Goal: Task Accomplishment & Management: Complete application form

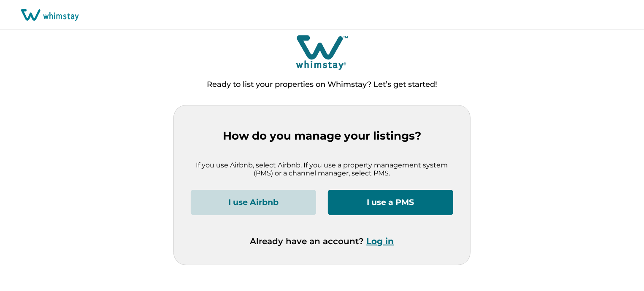
drag, startPoint x: 375, startPoint y: 251, endPoint x: 375, endPoint y: 242, distance: 9.7
click at [375, 242] on div "Already have an account? Log in" at bounding box center [322, 251] width 263 height 29
click at [375, 242] on button "Log in" at bounding box center [380, 242] width 27 height 10
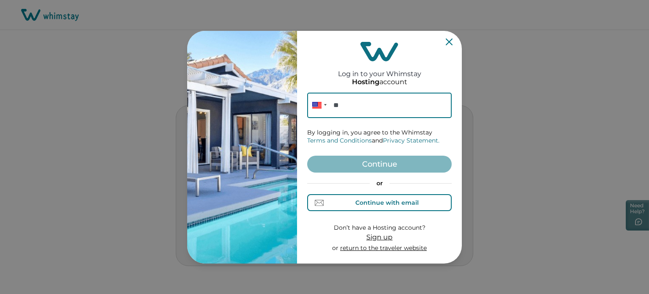
click at [368, 209] on button "Continue with email" at bounding box center [379, 202] width 144 height 17
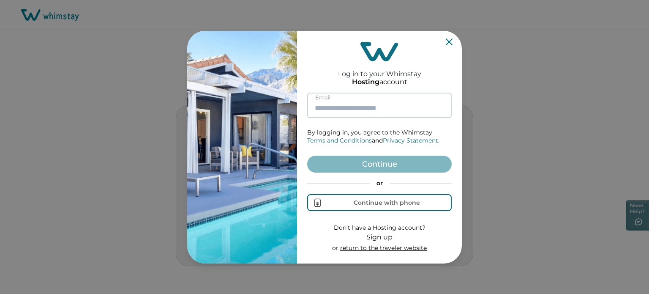
click at [350, 105] on input at bounding box center [379, 104] width 144 height 25
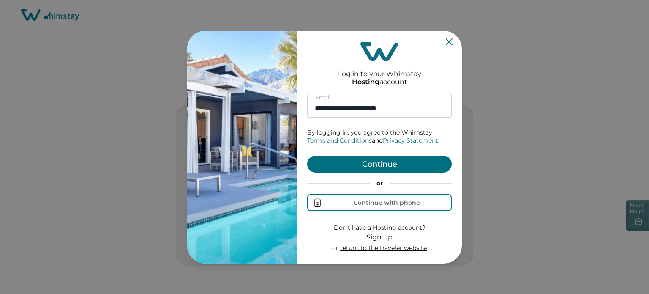
type input "**********"
click at [307, 155] on button "Continue" at bounding box center [379, 163] width 144 height 17
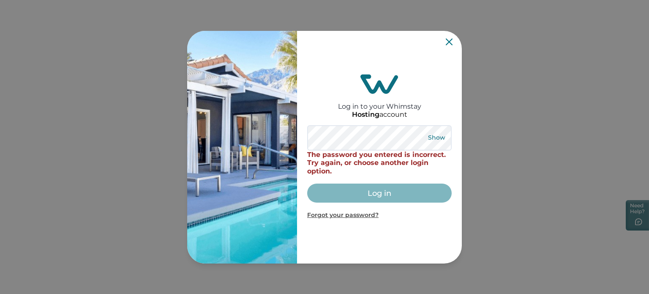
click at [437, 137] on button "Show" at bounding box center [436, 138] width 30 height 12
click at [434, 134] on button "Hide" at bounding box center [436, 138] width 28 height 12
click at [434, 134] on button "Show" at bounding box center [436, 138] width 30 height 12
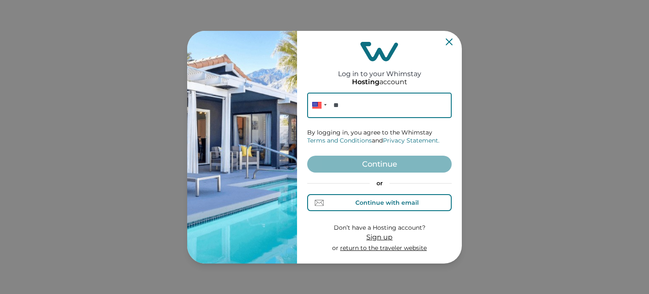
click at [398, 198] on div "Continue with email" at bounding box center [379, 202] width 78 height 9
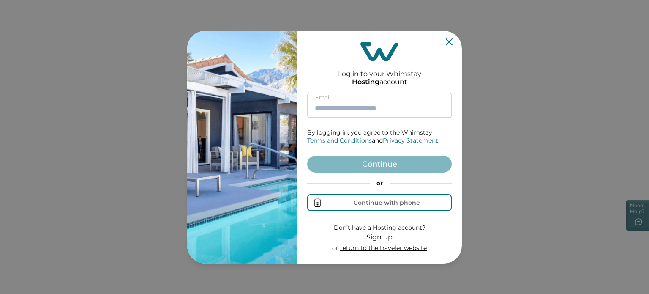
click at [353, 101] on input at bounding box center [379, 104] width 144 height 25
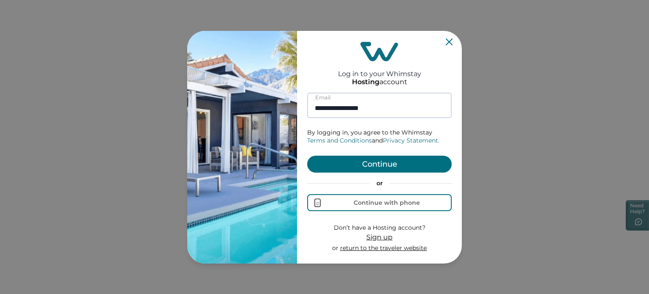
type input "**********"
click at [307, 155] on button "Continue" at bounding box center [379, 163] width 144 height 17
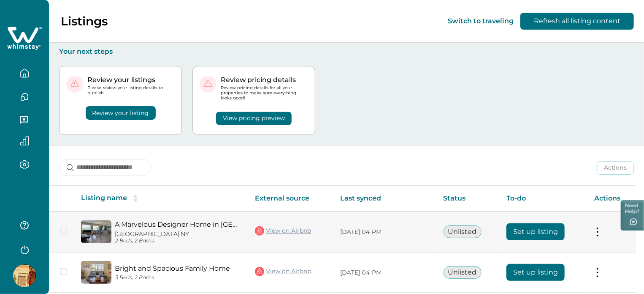
scroll to position [153, 0]
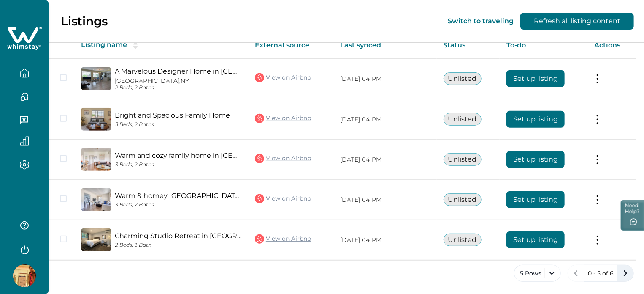
click at [625, 274] on icon "next page" at bounding box center [626, 273] width 4 height 6
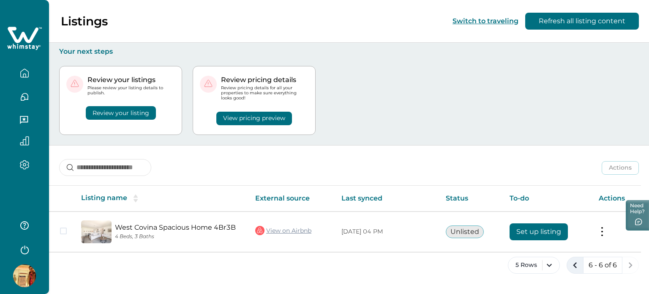
click at [576, 260] on icon "previous page" at bounding box center [575, 265] width 12 height 12
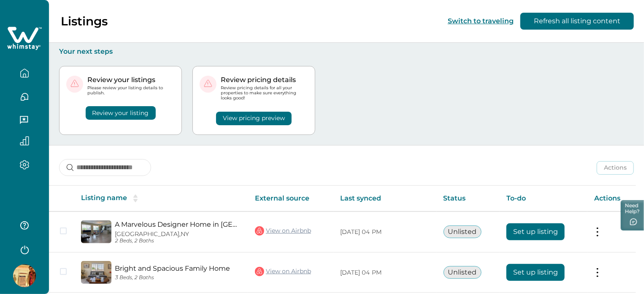
scroll to position [153, 0]
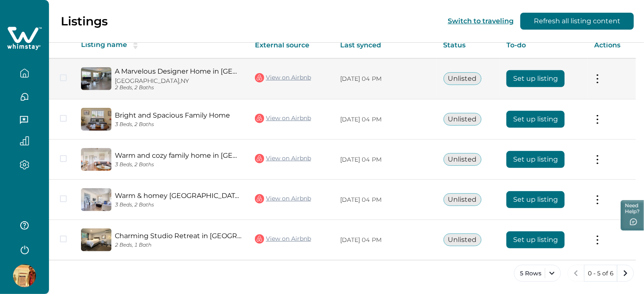
click at [547, 82] on button "Set up listing" at bounding box center [536, 78] width 58 height 17
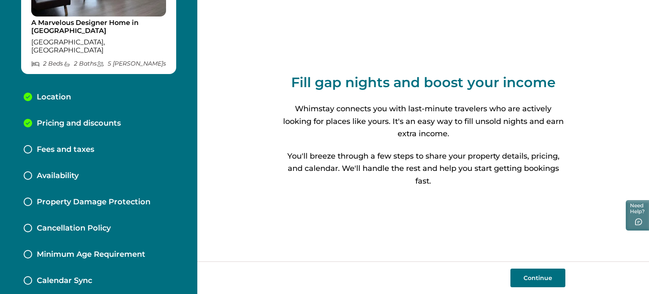
scroll to position [96, 0]
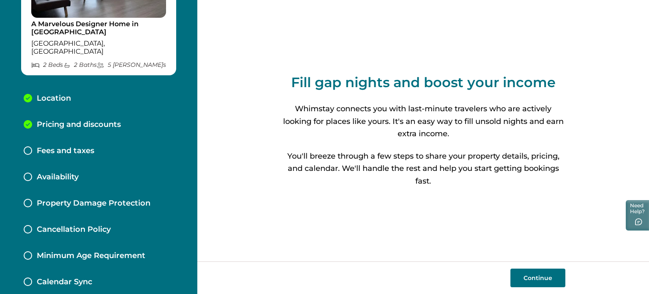
click at [85, 146] on p "Fees and taxes" at bounding box center [65, 150] width 57 height 9
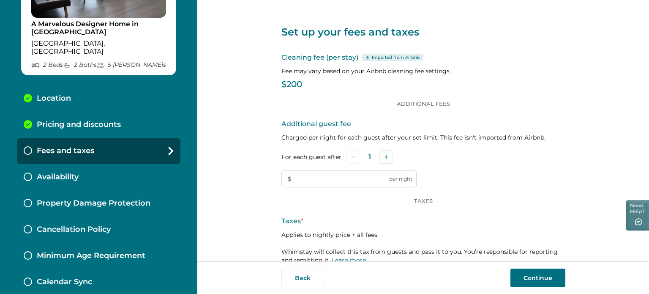
scroll to position [54, 0]
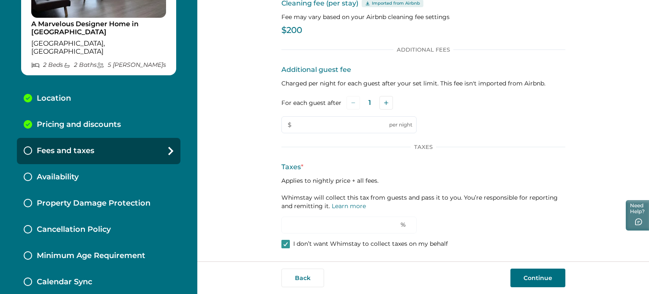
click at [523, 282] on button "Continue" at bounding box center [537, 277] width 55 height 19
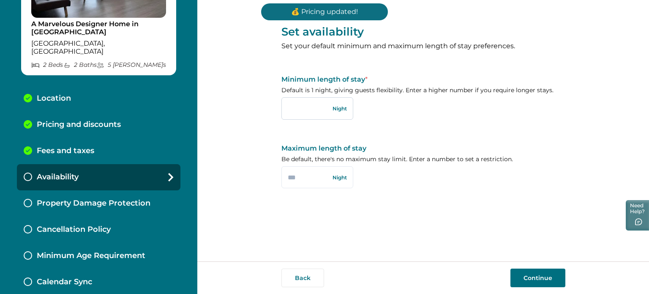
click at [320, 119] on input "text" at bounding box center [317, 108] width 72 height 22
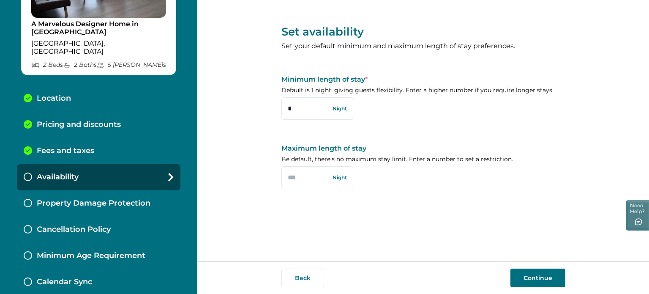
type input "*"
click at [514, 279] on button "Continue" at bounding box center [537, 277] width 55 height 19
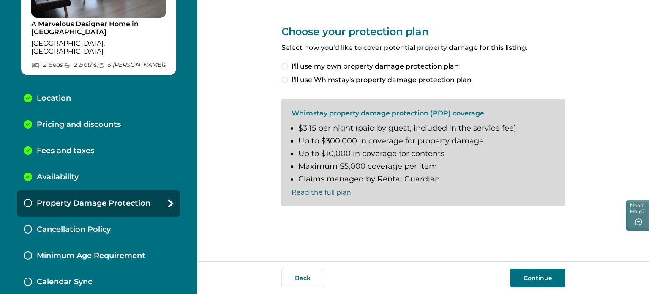
click at [360, 67] on span "I'll use my own property damage protection plan" at bounding box center [374, 66] width 167 height 10
click at [534, 283] on button "Continue" at bounding box center [537, 277] width 55 height 19
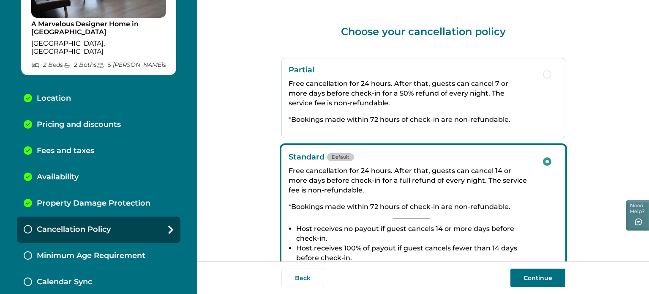
click at [537, 271] on button "Continue" at bounding box center [537, 277] width 55 height 19
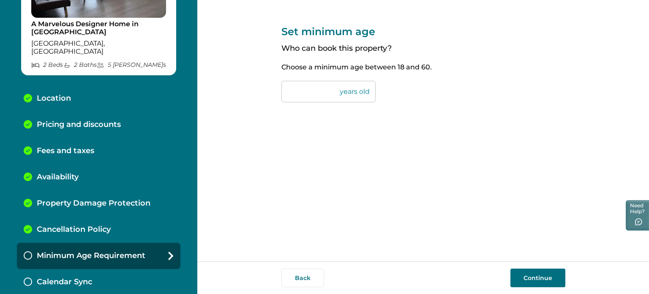
click at [541, 275] on button "Continue" at bounding box center [537, 277] width 55 height 19
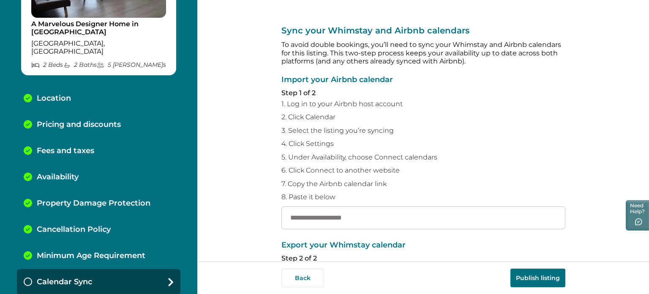
click at [346, 204] on div "Import your Airbnb calendar Step 1 of 2 1. Log in to your Airbnb host account 2…" at bounding box center [423, 152] width 284 height 153
paste input "**********"
click at [346, 209] on input "**********" at bounding box center [423, 217] width 284 height 23
type input "**********"
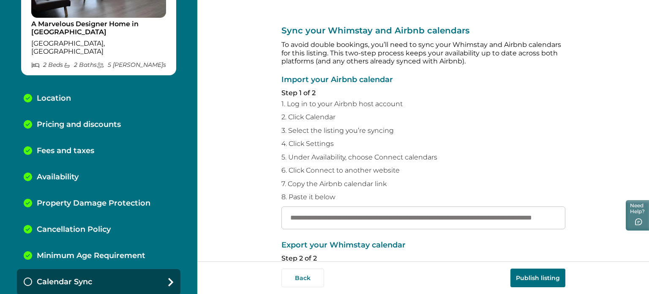
scroll to position [0, 0]
click at [533, 279] on button "Publish listing" at bounding box center [537, 277] width 55 height 19
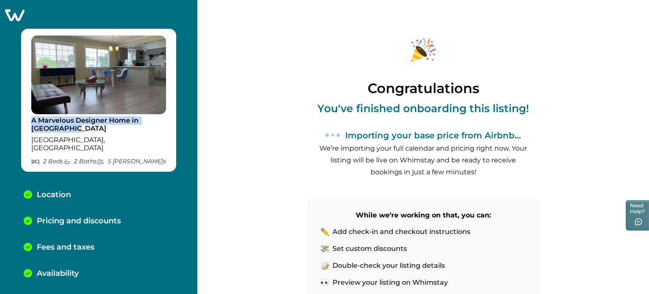
drag, startPoint x: 31, startPoint y: 114, endPoint x: 65, endPoint y: 131, distance: 37.8
click at [65, 131] on div "A Marvelous Designer Home in Los Angeles Jamaica, NY 2 Bed s 2 Bath s 5 Max Gue…" at bounding box center [98, 100] width 155 height 143
copy p "A Marvelous Designer Home in Los Angeles"
click at [11, 14] on icon at bounding box center [14, 15] width 19 height 12
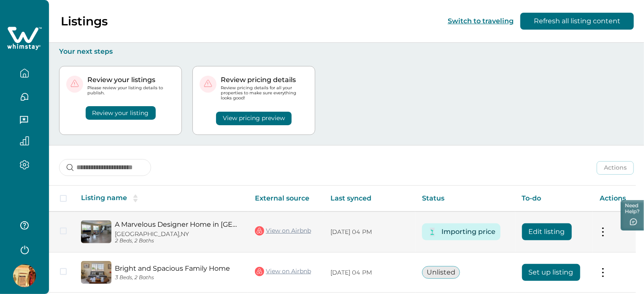
click at [562, 230] on button "Edit listing" at bounding box center [547, 231] width 50 height 17
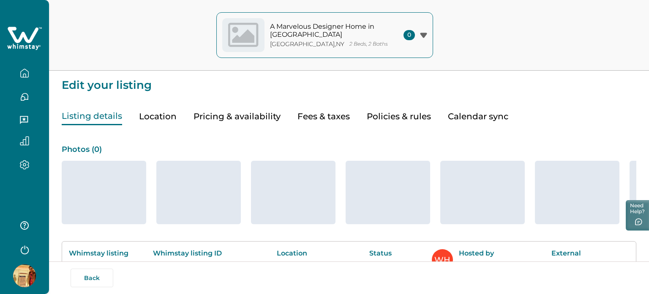
type input "*"
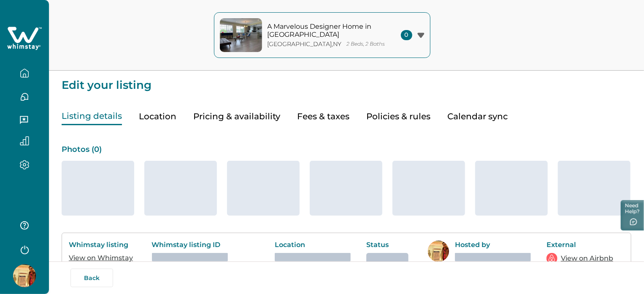
type input "*"
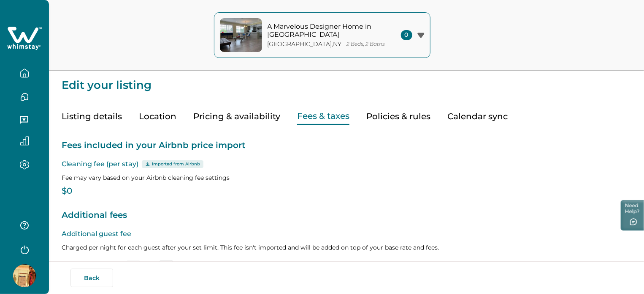
click at [308, 120] on button "Fees & taxes" at bounding box center [323, 116] width 52 height 17
click at [247, 113] on button "Pricing & availability" at bounding box center [236, 116] width 87 height 17
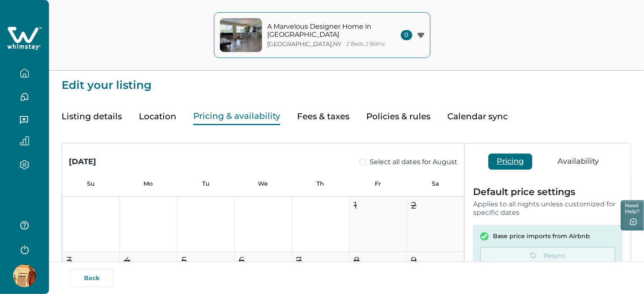
click at [247, 113] on button "Pricing & availability" at bounding box center [236, 116] width 87 height 17
type input "**"
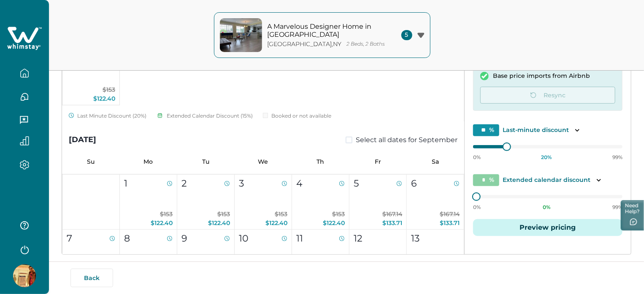
scroll to position [265, 0]
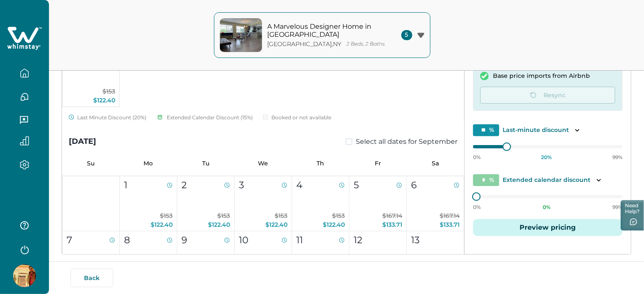
click at [27, 73] on icon "button" at bounding box center [24, 72] width 9 height 9
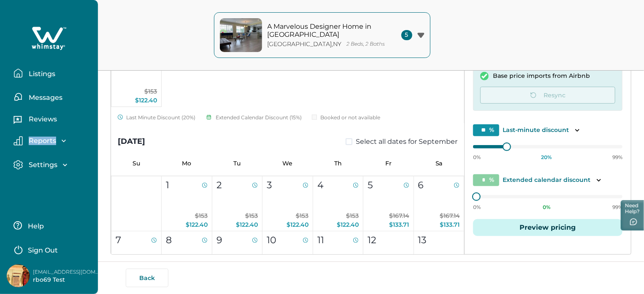
click at [27, 73] on p "Listings" at bounding box center [40, 74] width 29 height 8
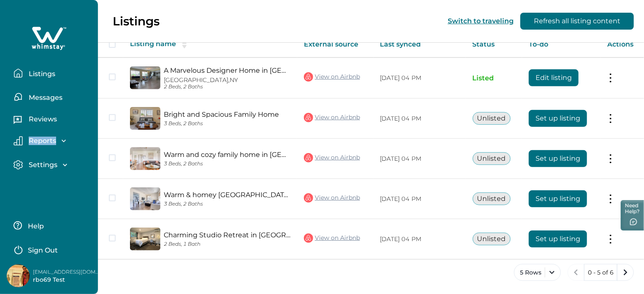
scroll to position [153, 0]
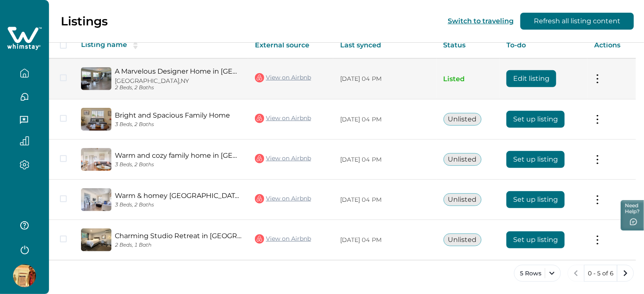
click at [615, 77] on td "Actions View listing on Whimstay Unlist listing View listing details" at bounding box center [612, 78] width 49 height 41
click at [606, 78] on td "Actions View listing on Whimstay Unlist listing View listing details" at bounding box center [612, 78] width 49 height 41
click at [601, 76] on button at bounding box center [598, 78] width 7 height 9
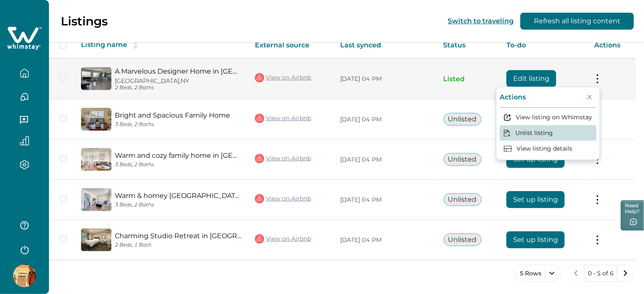
click at [554, 128] on button "Unlist listing" at bounding box center [548, 133] width 97 height 16
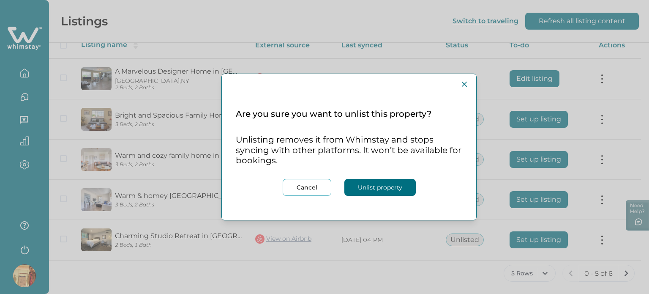
click at [397, 184] on button "Unlist property" at bounding box center [379, 187] width 71 height 17
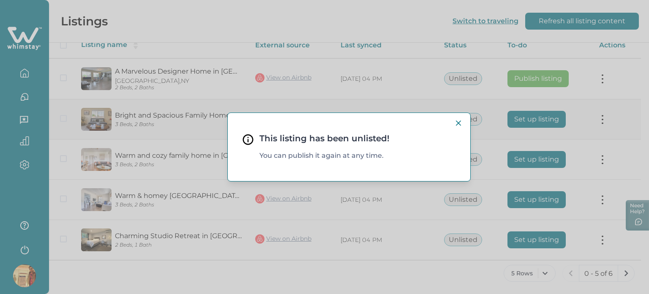
click at [457, 125] on icon "Close" at bounding box center [458, 122] width 5 height 5
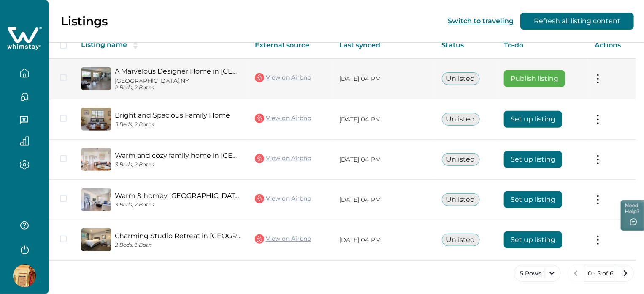
click at [525, 74] on button "Publish listing" at bounding box center [534, 78] width 61 height 17
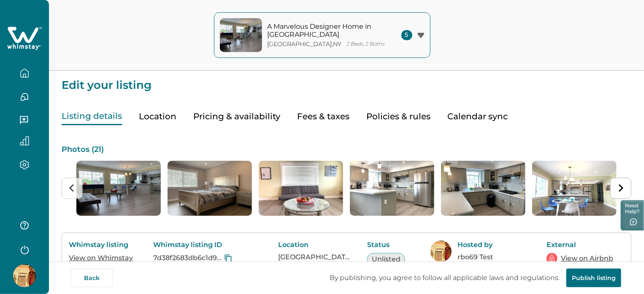
click at [234, 117] on button "Pricing & availability" at bounding box center [236, 116] width 87 height 17
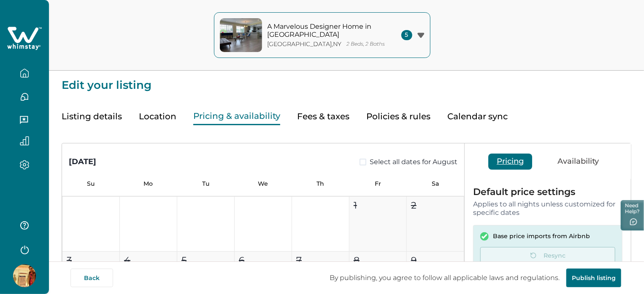
click at [316, 113] on button "Fees & taxes" at bounding box center [323, 116] width 52 height 17
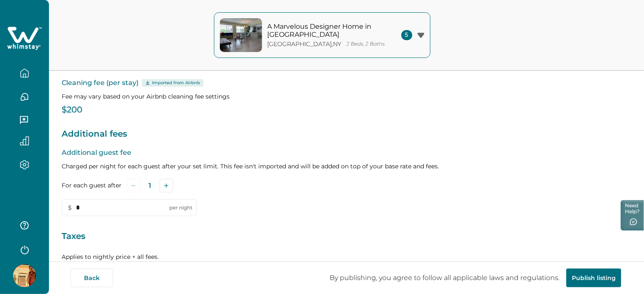
scroll to position [81, 0]
click at [166, 185] on icon "Add" at bounding box center [166, 185] width 4 height 4
click at [123, 236] on button "Save" at bounding box center [117, 237] width 28 height 16
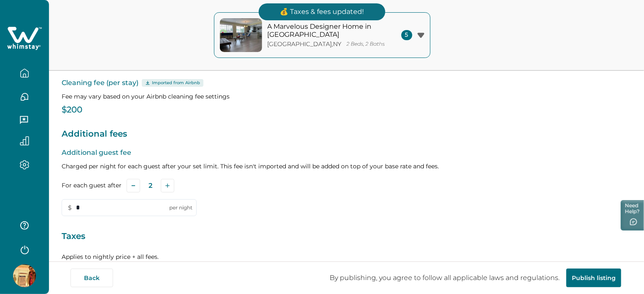
click at [26, 72] on icon "button" at bounding box center [24, 72] width 9 height 9
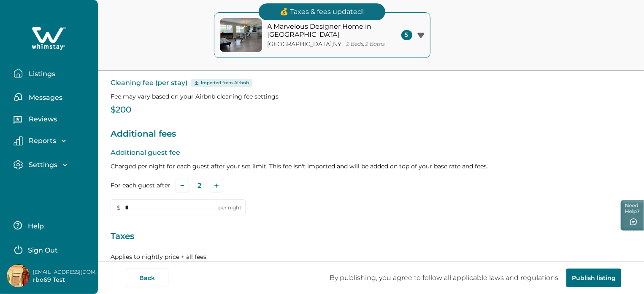
click at [26, 72] on p "Listings" at bounding box center [40, 74] width 29 height 8
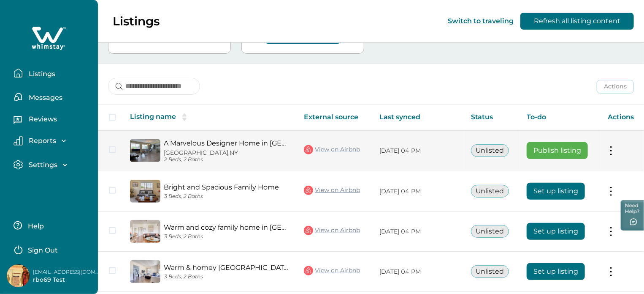
click at [533, 144] on button "Publish listing" at bounding box center [557, 150] width 61 height 17
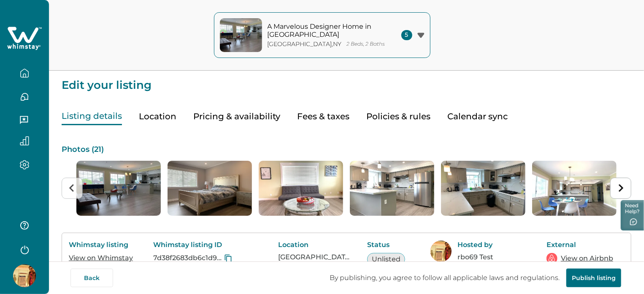
click at [252, 121] on button "Pricing & availability" at bounding box center [236, 116] width 87 height 17
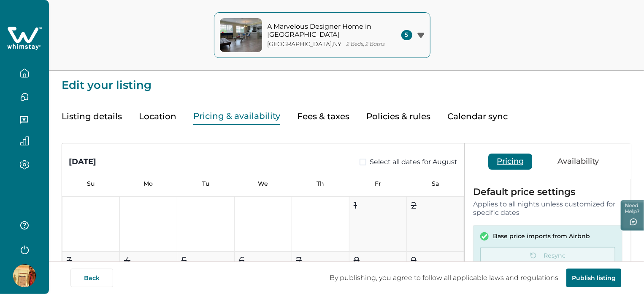
click at [591, 277] on button "Publish listing" at bounding box center [594, 277] width 55 height 19
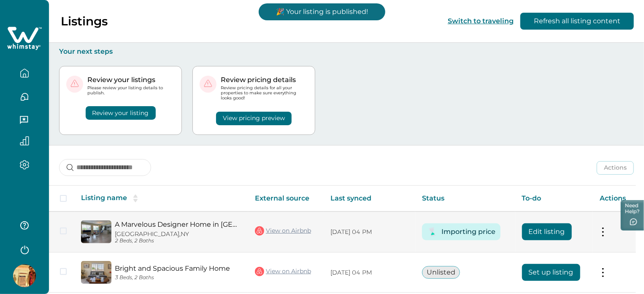
click at [530, 237] on button "Edit listing" at bounding box center [547, 231] width 50 height 17
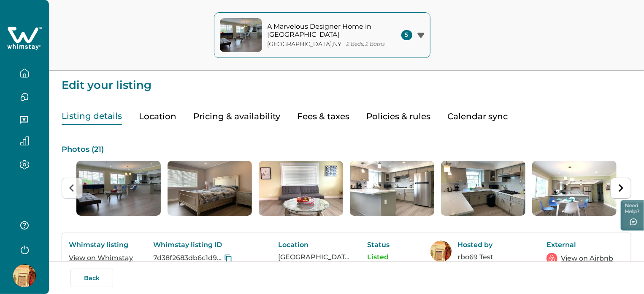
click at [25, 70] on icon "button" at bounding box center [24, 72] width 9 height 9
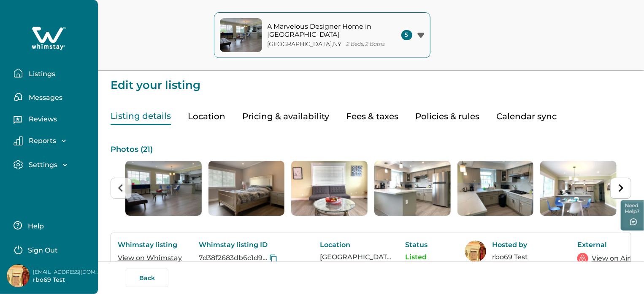
click at [25, 70] on button "Listings" at bounding box center [53, 73] width 78 height 17
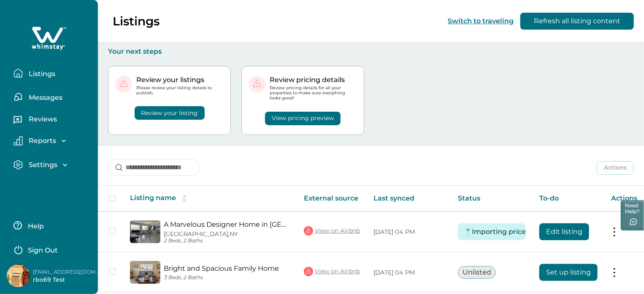
click at [483, 75] on div "Review your listings Please review your listing details to publish. Review your…" at bounding box center [371, 100] width 526 height 89
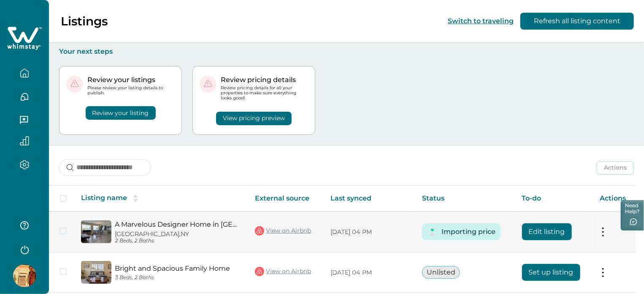
click at [604, 233] on button at bounding box center [603, 231] width 7 height 9
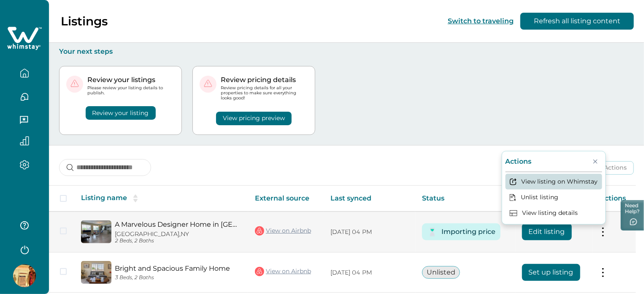
click at [551, 185] on button "View listing on Whimstay" at bounding box center [554, 182] width 97 height 16
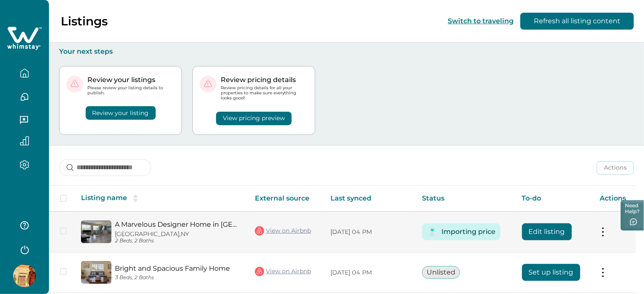
click at [601, 226] on td "Actions View listing on Whimstay Unlist listing View listing details" at bounding box center [614, 231] width 43 height 41
click at [605, 231] on button at bounding box center [603, 231] width 7 height 9
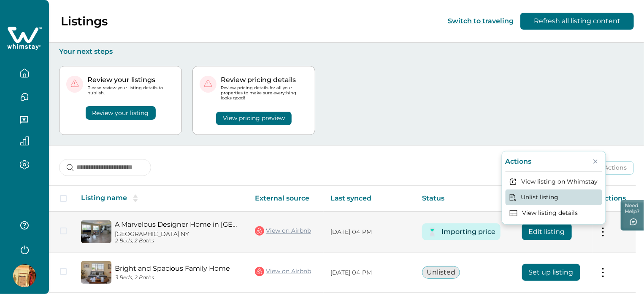
click at [552, 199] on button "Unlist listing" at bounding box center [554, 197] width 97 height 16
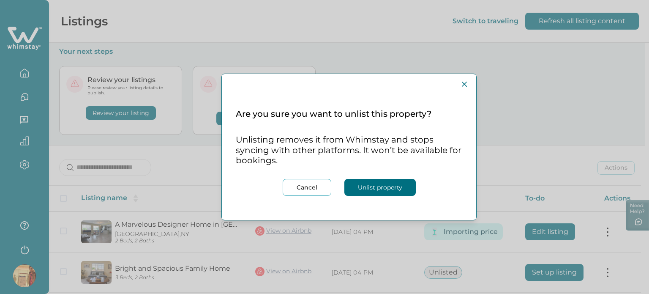
click at [405, 188] on button "Unlist property" at bounding box center [379, 187] width 71 height 17
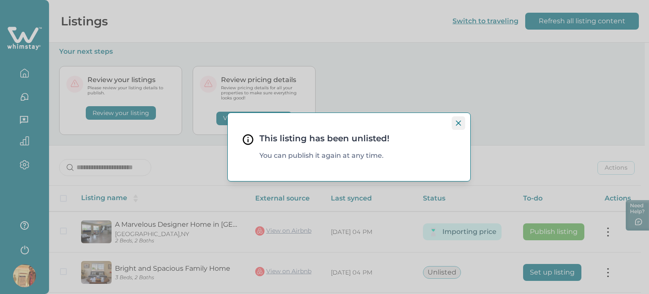
click at [456, 120] on button "Close" at bounding box center [458, 123] width 14 height 14
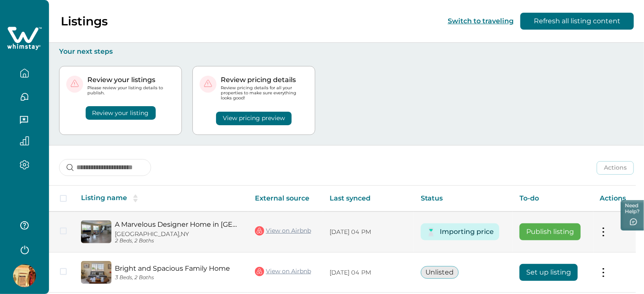
click at [556, 234] on button "Publish listing" at bounding box center [550, 231] width 61 height 17
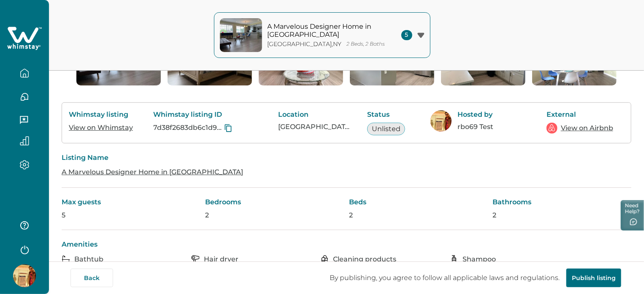
scroll to position [124, 0]
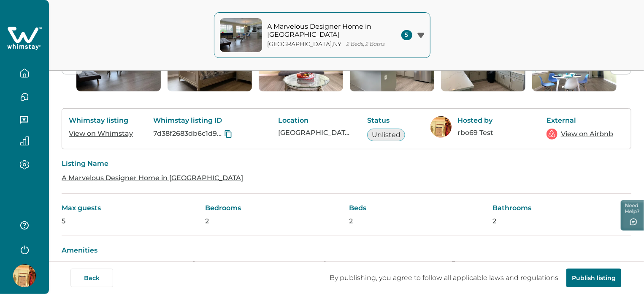
click at [26, 261] on div at bounding box center [24, 252] width 49 height 84
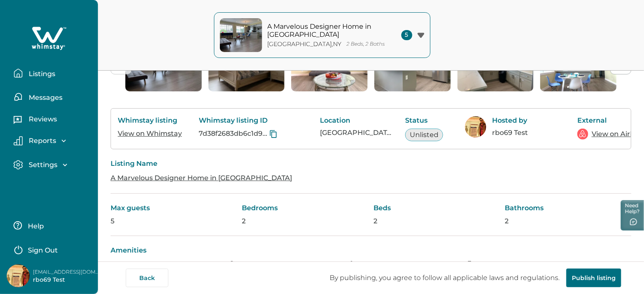
click at [45, 76] on p "Listings" at bounding box center [40, 74] width 29 height 8
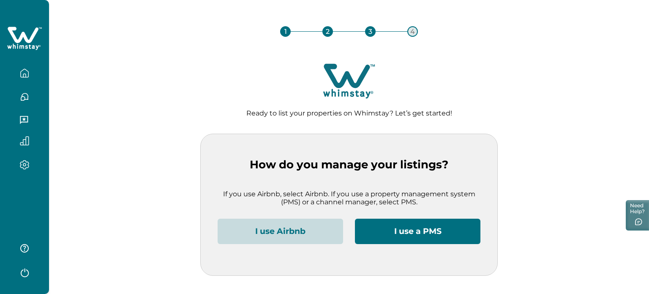
click at [262, 238] on button "I use Airbnb" at bounding box center [279, 230] width 125 height 25
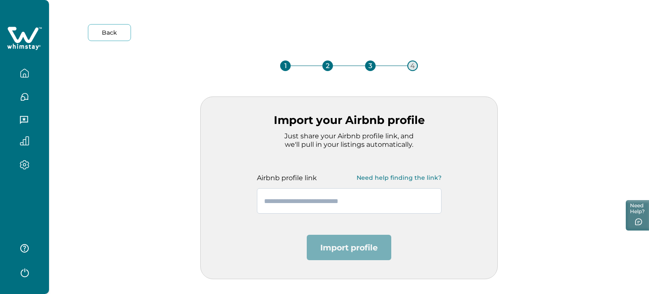
paste input "**********"
click at [321, 205] on input "text" at bounding box center [349, 200] width 185 height 25
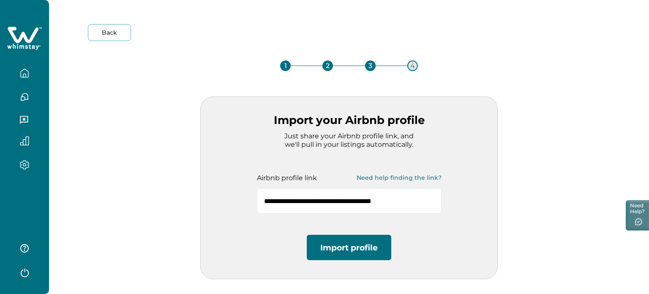
type input "**********"
click at [326, 254] on button "Import profile" at bounding box center [349, 246] width 84 height 25
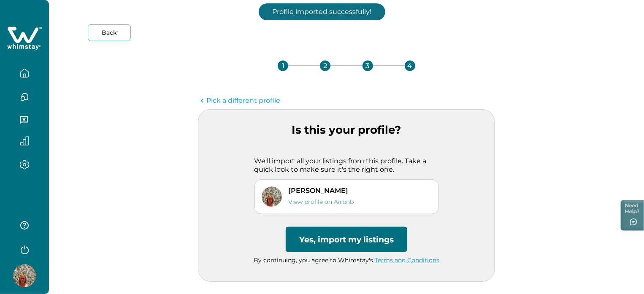
click at [353, 230] on button "Yes, import my listings" at bounding box center [347, 238] width 122 height 25
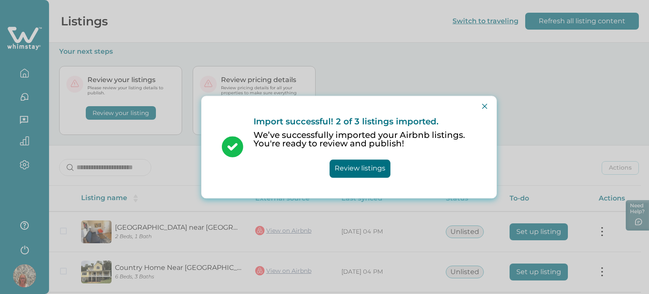
click at [360, 158] on div "Import successful! 2 of 3 listings imported. We’ve successfully imported your A…" at bounding box center [359, 146] width 233 height 61
click at [483, 103] on icon "Close" at bounding box center [484, 105] width 5 height 5
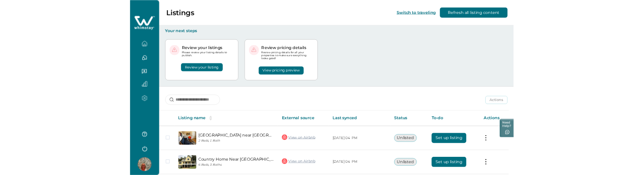
scroll to position [32, 0]
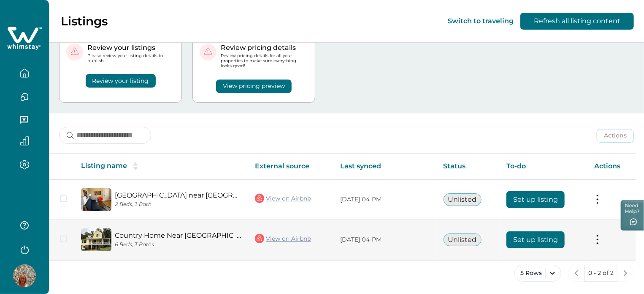
click at [549, 244] on button "Set up listing" at bounding box center [536, 239] width 58 height 17
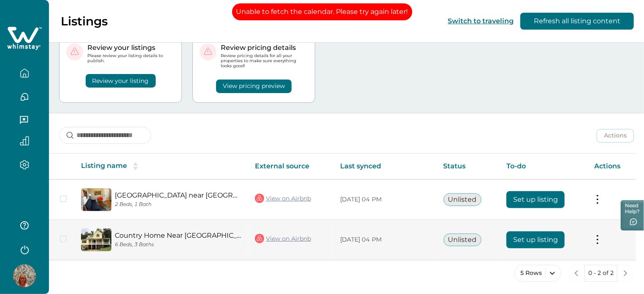
click at [549, 244] on button "Set up listing" at bounding box center [536, 239] width 58 height 17
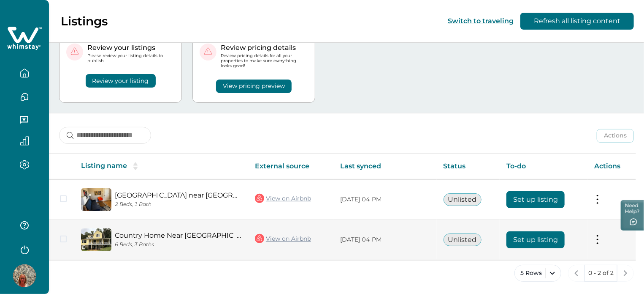
click at [549, 244] on button "Set up listing" at bounding box center [536, 239] width 58 height 17
click at [301, 236] on link "View on Airbnb" at bounding box center [283, 238] width 56 height 11
click at [522, 236] on button "Set up listing" at bounding box center [536, 239] width 58 height 17
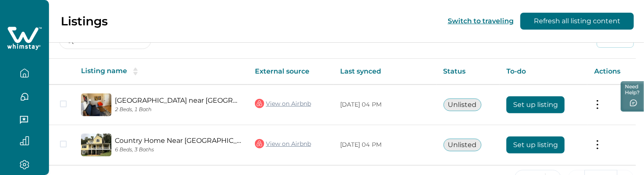
scroll to position [127, 0]
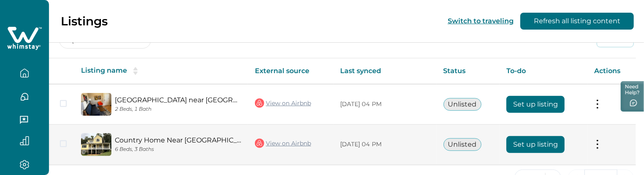
click at [523, 140] on button "Set up listing" at bounding box center [536, 144] width 58 height 17
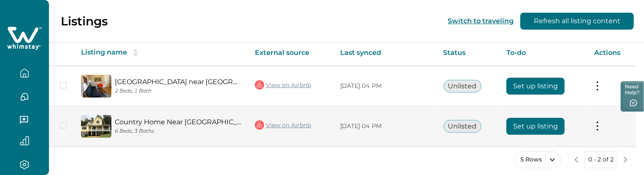
scroll to position [145, 0]
